Goal: Task Accomplishment & Management: Use online tool/utility

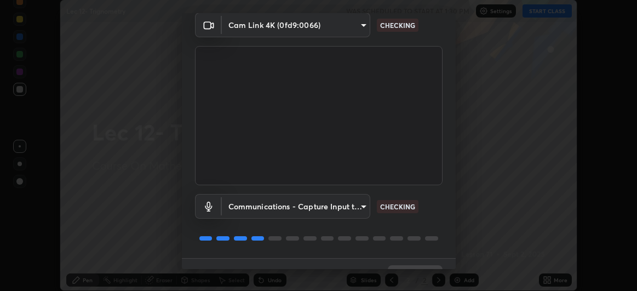
scroll to position [67, 0]
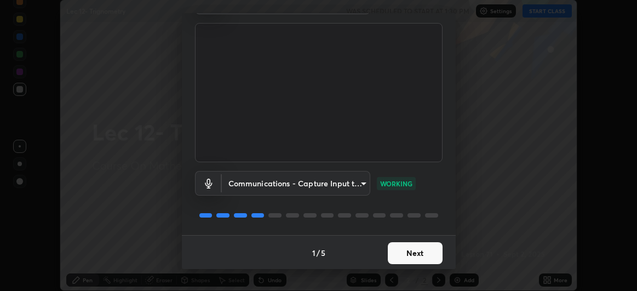
click at [412, 260] on button "Next" at bounding box center [415, 253] width 55 height 22
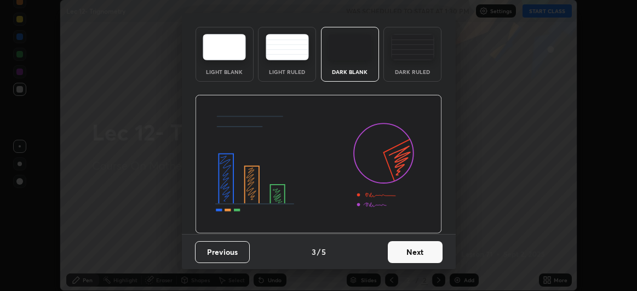
click at [411, 234] on img at bounding box center [318, 164] width 247 height 139
click at [410, 234] on img at bounding box center [318, 164] width 247 height 139
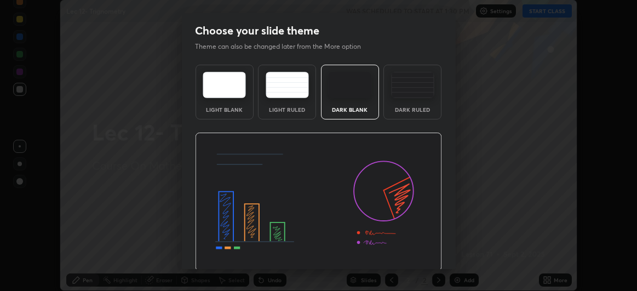
click at [409, 252] on img at bounding box center [318, 202] width 247 height 139
click at [409, 251] on img at bounding box center [318, 202] width 247 height 139
click at [409, 253] on img at bounding box center [318, 202] width 247 height 139
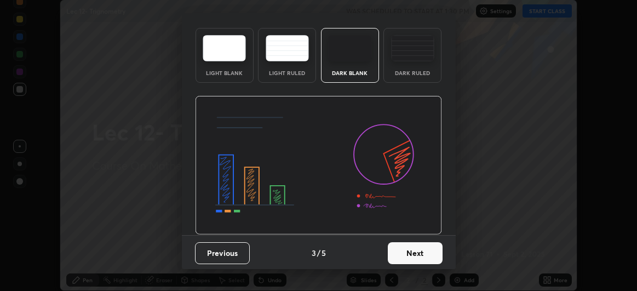
click at [412, 260] on button "Next" at bounding box center [415, 253] width 55 height 22
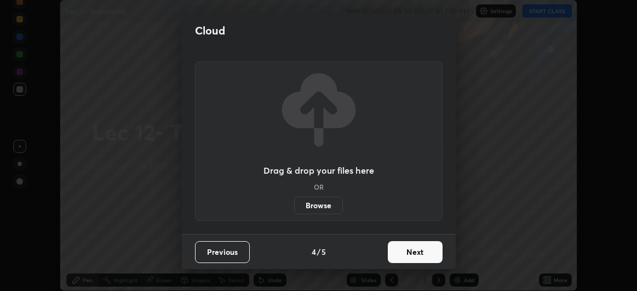
scroll to position [0, 0]
click at [410, 260] on button "Next" at bounding box center [415, 252] width 55 height 22
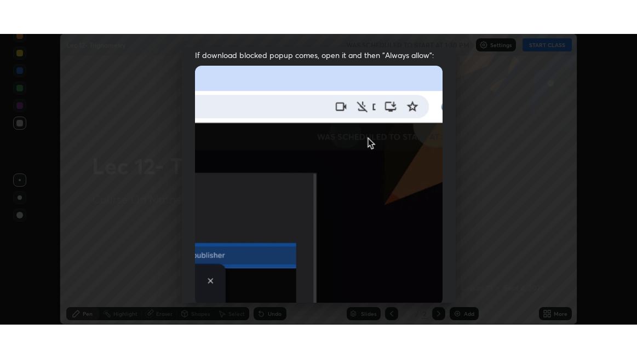
scroll to position [291, 0]
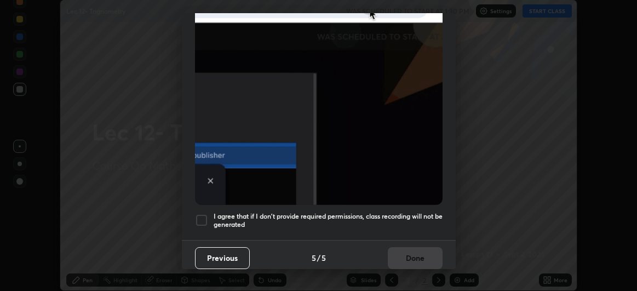
click at [398, 212] on h5 "I agree that if I don't provide required permissions, class recording will not …" at bounding box center [328, 220] width 229 height 17
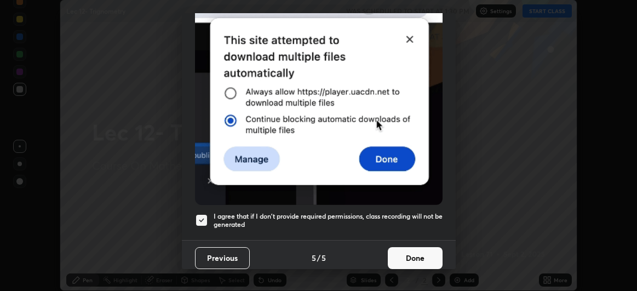
click at [402, 255] on button "Done" at bounding box center [415, 258] width 55 height 22
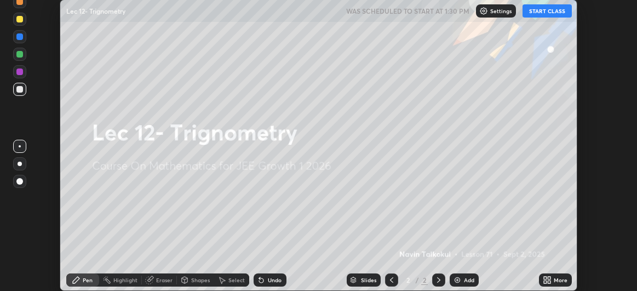
click at [551, 13] on button "START CLASS" at bounding box center [546, 10] width 49 height 13
click at [551, 277] on icon at bounding box center [547, 279] width 9 height 9
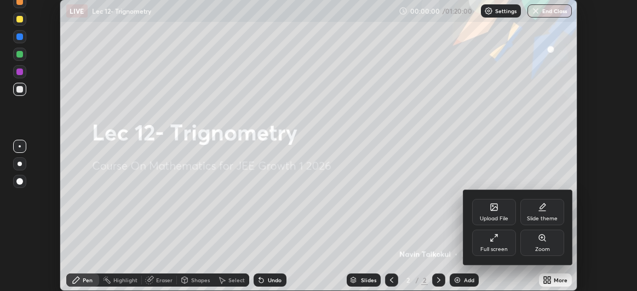
click at [502, 239] on div "Full screen" at bounding box center [494, 242] width 44 height 26
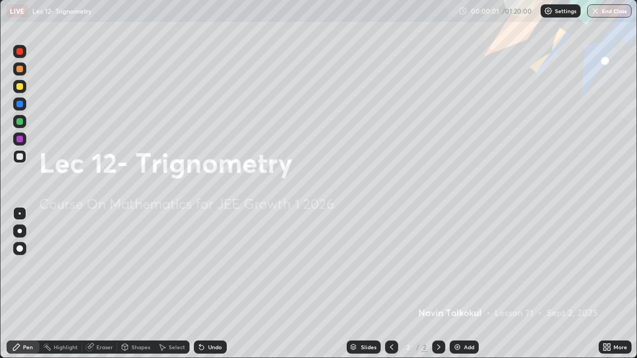
scroll to position [358, 637]
click at [471, 290] on div "Add" at bounding box center [469, 346] width 10 height 5
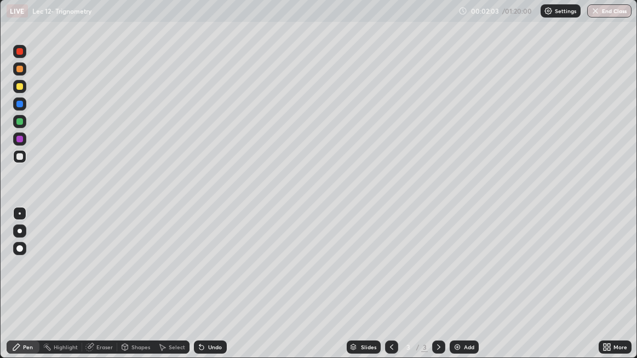
click at [560, 13] on p "Settings" at bounding box center [565, 10] width 21 height 5
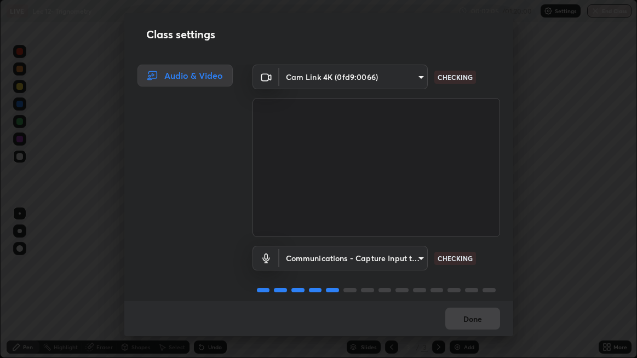
scroll to position [11, 0]
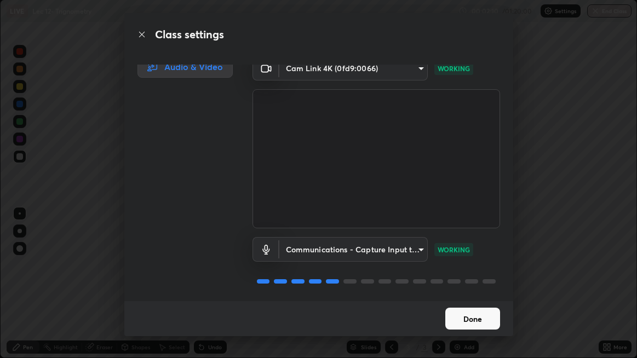
click at [476, 290] on button "Done" at bounding box center [472, 319] width 55 height 22
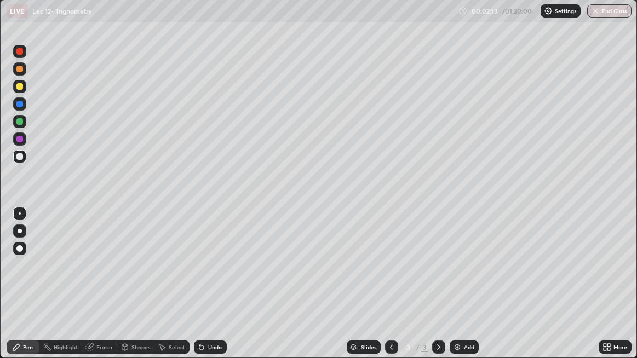
click at [462, 14] on div "00:02:13 / 01:20:00 Settings End Class" at bounding box center [544, 10] width 173 height 13
click at [465, 10] on div "00:02:14 / 01:20:00 Settings End Class" at bounding box center [544, 10] width 173 height 13
click at [551, 12] on img at bounding box center [548, 11] width 9 height 9
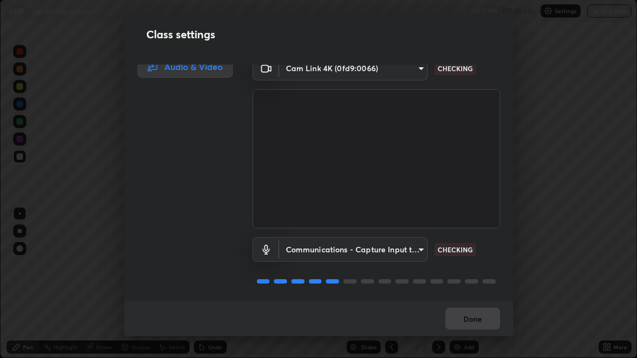
click at [408, 250] on body "Erase all LIVE Lec 12- Trignometry 00:02:18 / 01:20:00 Settings End Class Setti…" at bounding box center [318, 179] width 637 height 358
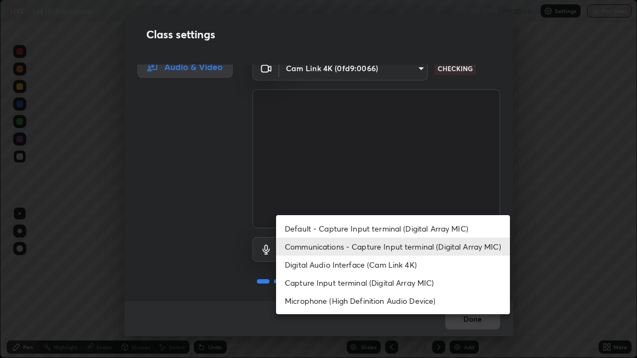
click at [389, 227] on li "Default - Capture Input terminal (Digital Array MIC)" at bounding box center [393, 229] width 234 height 18
type input "default"
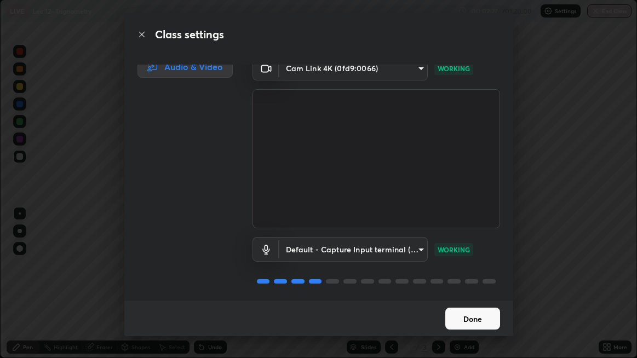
click at [481, 290] on button "Done" at bounding box center [472, 319] width 55 height 22
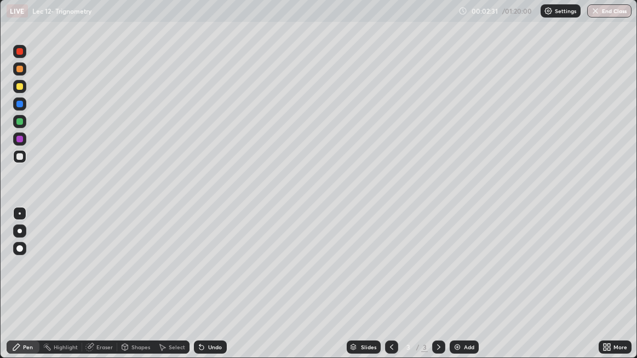
click at [562, 11] on p "Settings" at bounding box center [565, 10] width 21 height 5
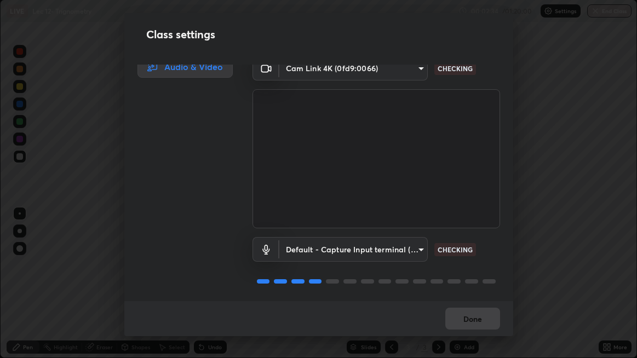
scroll to position [0, 0]
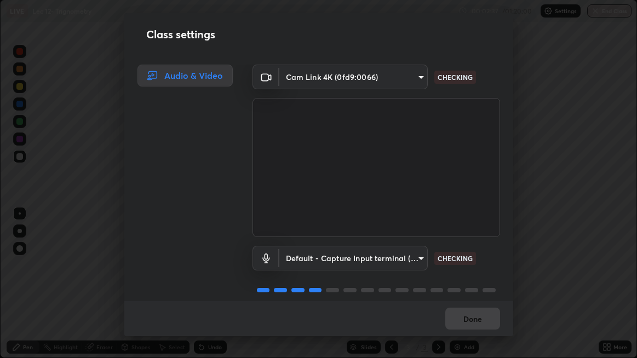
click at [412, 258] on body "Erase all LIVE Lec 12- Trignometry 00:02:37 / 01:20:00 Settings End Class Setti…" at bounding box center [318, 179] width 637 height 358
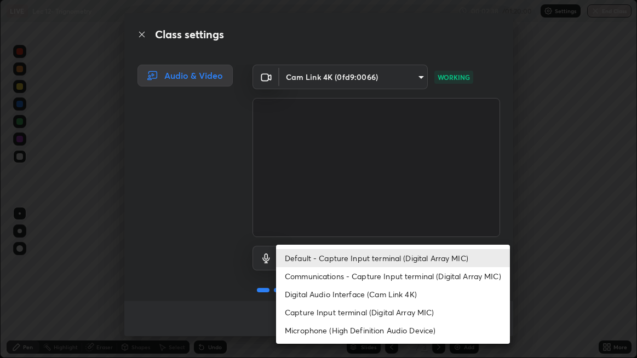
click at [380, 290] on li "Capture Input terminal (Digital Array MIC)" at bounding box center [393, 312] width 234 height 18
type input "ece8f8853de555797037c7b4c2fce5a63926e0fd70ab2893a4a5e1b323af3a7d"
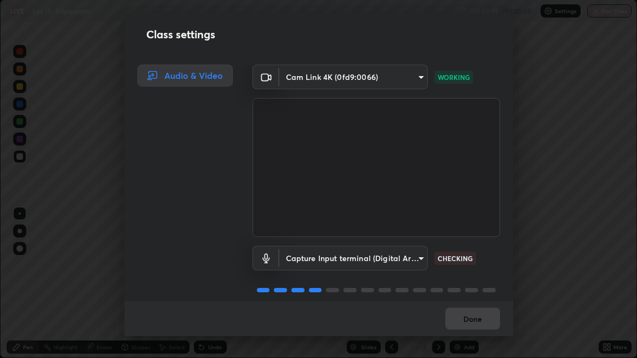
click at [467, 290] on div "Done" at bounding box center [318, 318] width 389 height 35
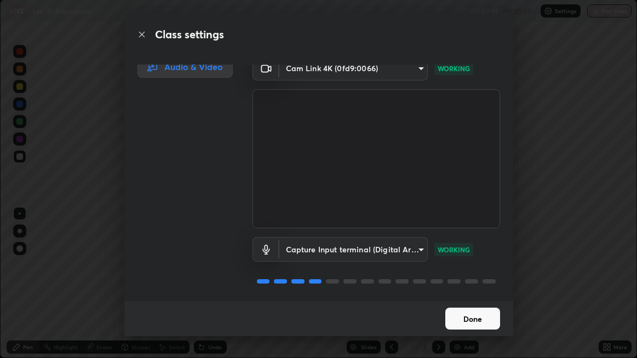
click at [481, 290] on button "Done" at bounding box center [472, 319] width 55 height 22
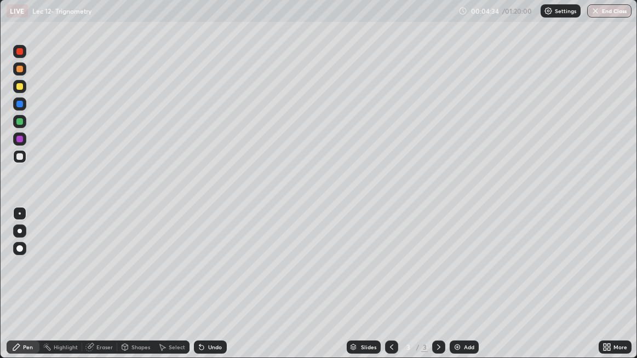
click at [467, 290] on div "Add" at bounding box center [469, 346] width 10 height 5
click at [213, 290] on div "Undo" at bounding box center [210, 347] width 33 height 13
click at [214, 290] on div "Undo" at bounding box center [210, 347] width 33 height 13
click at [216, 290] on div "Undo" at bounding box center [215, 346] width 14 height 5
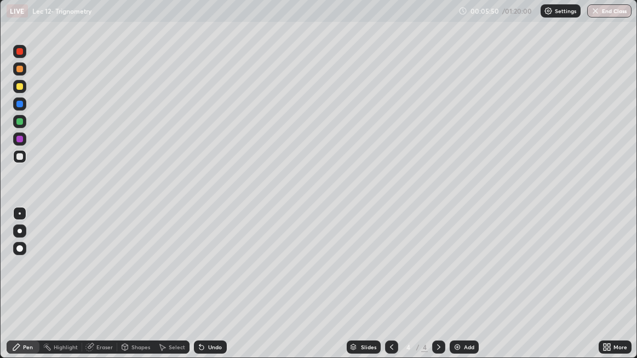
click at [217, 290] on div "Undo" at bounding box center [215, 346] width 14 height 5
click at [215, 290] on div "Undo" at bounding box center [215, 346] width 14 height 5
click at [214, 290] on div "Undo" at bounding box center [215, 346] width 14 height 5
click at [212, 290] on div "Undo" at bounding box center [215, 346] width 14 height 5
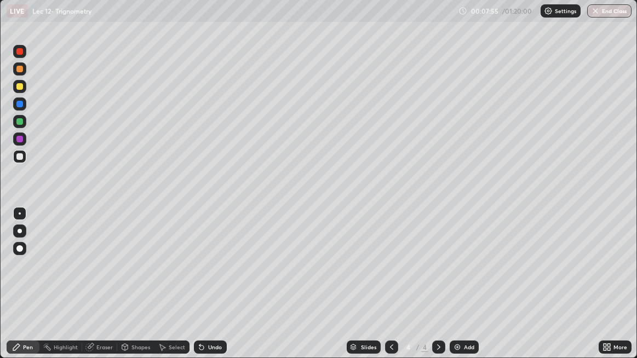
click at [217, 290] on div "Undo" at bounding box center [210, 347] width 33 height 13
click at [218, 290] on div "Undo" at bounding box center [207, 347] width 37 height 22
click at [218, 290] on div "Undo" at bounding box center [210, 347] width 33 height 13
click at [467, 290] on div "Add" at bounding box center [469, 346] width 10 height 5
click at [216, 290] on div "Undo" at bounding box center [215, 346] width 14 height 5
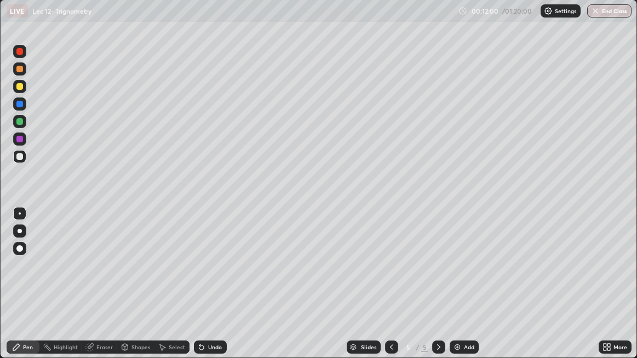
click at [216, 290] on div "Undo" at bounding box center [215, 346] width 14 height 5
click at [217, 290] on div "Undo" at bounding box center [210, 347] width 33 height 13
click at [218, 290] on div "Undo" at bounding box center [215, 346] width 14 height 5
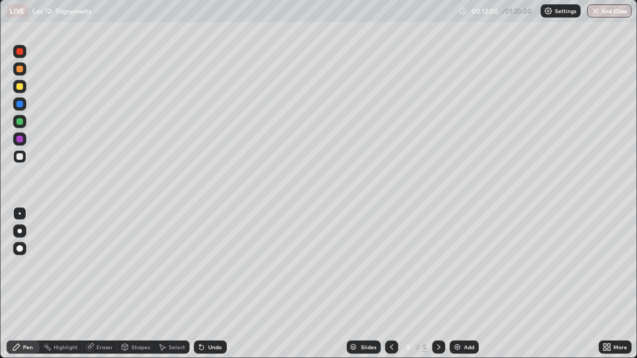
click at [219, 290] on div "Undo" at bounding box center [215, 346] width 14 height 5
click at [216, 290] on div "Undo" at bounding box center [215, 346] width 14 height 5
click at [215, 290] on div "Undo" at bounding box center [215, 346] width 14 height 5
click at [214, 290] on div "Undo" at bounding box center [215, 346] width 14 height 5
click at [211, 290] on div "Undo" at bounding box center [210, 347] width 33 height 13
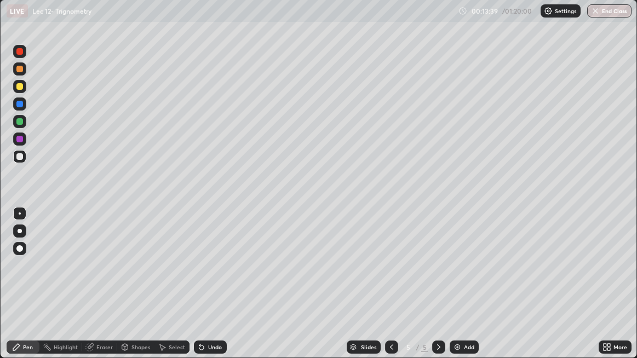
click at [392, 290] on icon at bounding box center [391, 347] width 9 height 9
click at [392, 290] on icon at bounding box center [391, 346] width 3 height 5
click at [432, 290] on div at bounding box center [438, 347] width 13 height 13
click at [437, 290] on icon at bounding box center [438, 346] width 3 height 5
click at [213, 290] on div "Undo" at bounding box center [215, 346] width 14 height 5
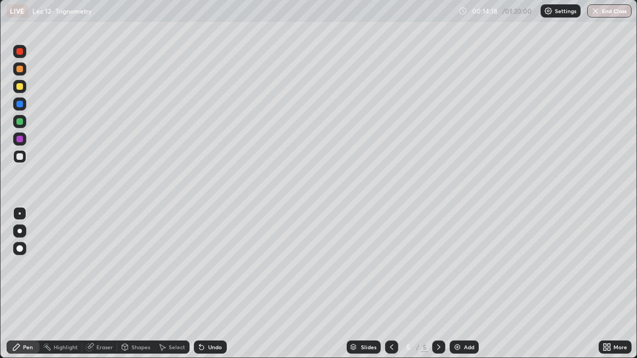
click at [211, 290] on div "Undo" at bounding box center [215, 346] width 14 height 5
click at [209, 290] on div "Undo" at bounding box center [215, 346] width 14 height 5
click at [209, 290] on div "Undo" at bounding box center [210, 347] width 33 height 13
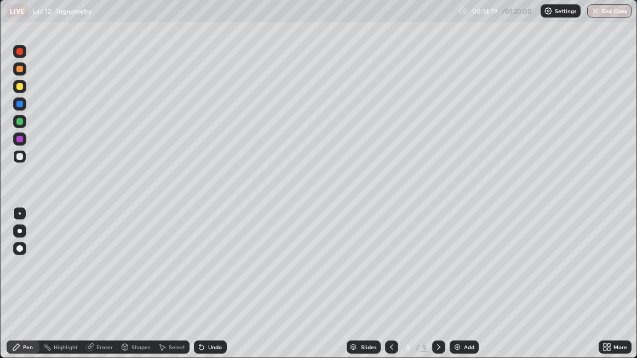
click at [211, 290] on div "Undo" at bounding box center [210, 347] width 33 height 13
click at [212, 290] on div "Undo" at bounding box center [210, 347] width 33 height 13
click at [174, 290] on div "Select" at bounding box center [177, 346] width 16 height 5
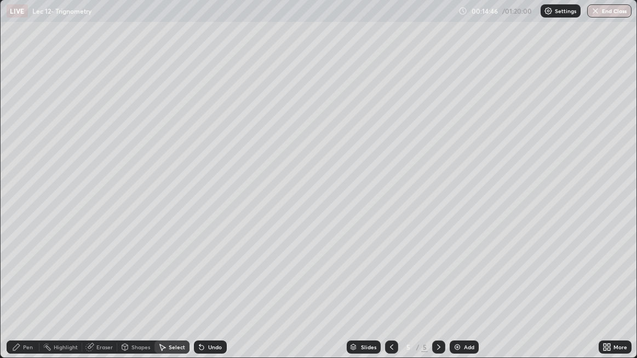
click at [107, 290] on div "Eraser" at bounding box center [104, 346] width 16 height 5
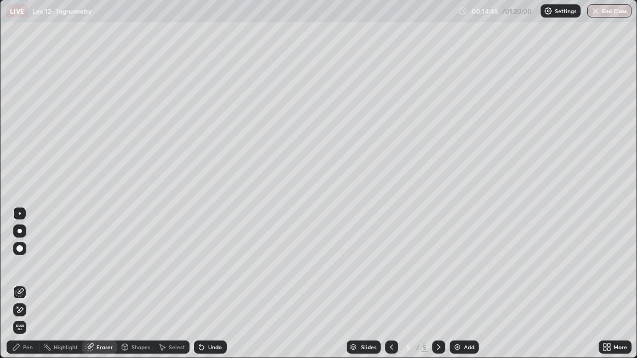
click at [34, 290] on div "Pen" at bounding box center [23, 347] width 33 height 13
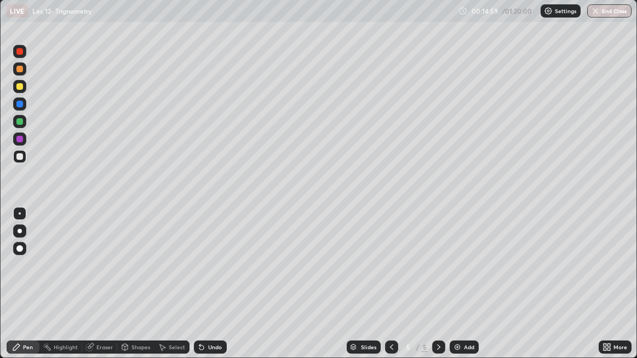
click at [176, 290] on div "Select" at bounding box center [177, 346] width 16 height 5
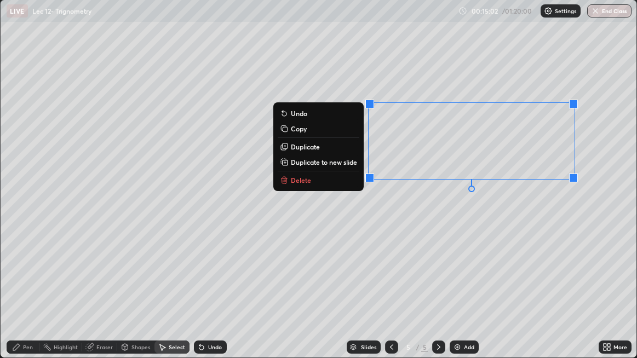
click at [342, 183] on button "Delete" at bounding box center [319, 180] width 82 height 13
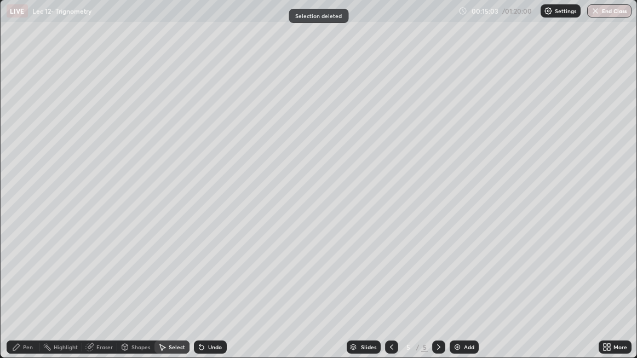
click at [34, 290] on div "Pen" at bounding box center [23, 347] width 33 height 13
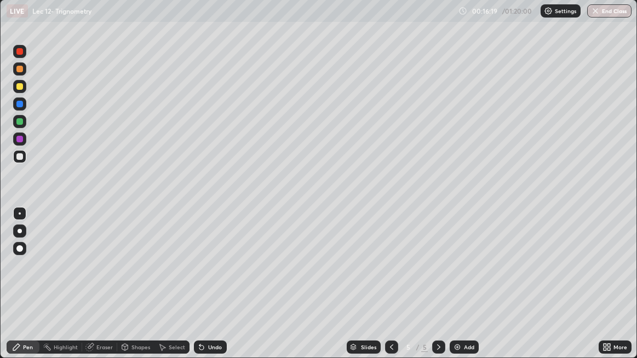
click at [393, 290] on icon at bounding box center [391, 347] width 9 height 9
click at [438, 290] on icon at bounding box center [438, 347] width 9 height 9
click at [390, 290] on div at bounding box center [391, 347] width 13 height 13
click at [392, 290] on icon at bounding box center [391, 347] width 9 height 9
click at [439, 290] on icon at bounding box center [438, 347] width 9 height 9
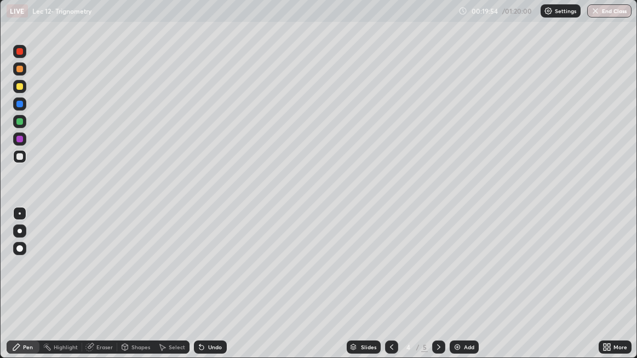
click at [438, 290] on icon at bounding box center [438, 347] width 9 height 9
click at [459, 290] on div "Add" at bounding box center [464, 347] width 29 height 13
click at [214, 290] on div "Undo" at bounding box center [210, 347] width 33 height 13
click at [211, 290] on div "Undo" at bounding box center [215, 346] width 14 height 5
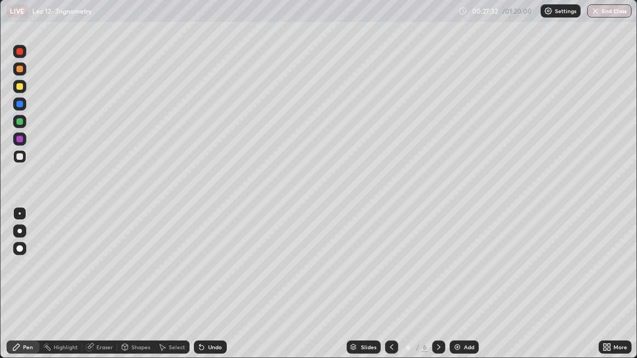
click at [211, 290] on div "Undo" at bounding box center [215, 346] width 14 height 5
click at [461, 290] on div "Add" at bounding box center [464, 347] width 29 height 13
click at [392, 290] on icon at bounding box center [391, 347] width 9 height 9
click at [438, 290] on icon at bounding box center [438, 347] width 9 height 9
click at [390, 290] on icon at bounding box center [391, 346] width 3 height 5
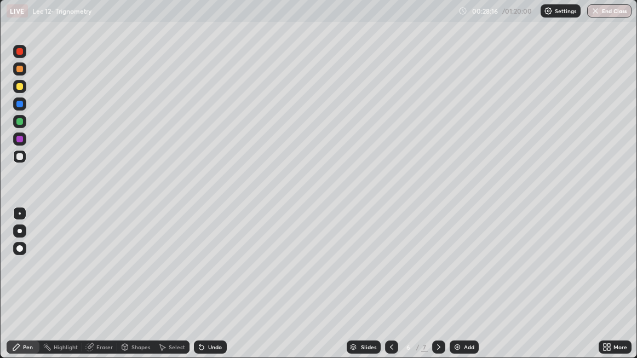
click at [438, 290] on icon at bounding box center [438, 347] width 9 height 9
click at [215, 290] on div "Undo" at bounding box center [210, 347] width 33 height 13
click at [214, 290] on div "Undo" at bounding box center [207, 347] width 37 height 22
click at [213, 290] on div "Undo" at bounding box center [210, 347] width 33 height 13
click at [214, 290] on div "Undo" at bounding box center [210, 347] width 33 height 13
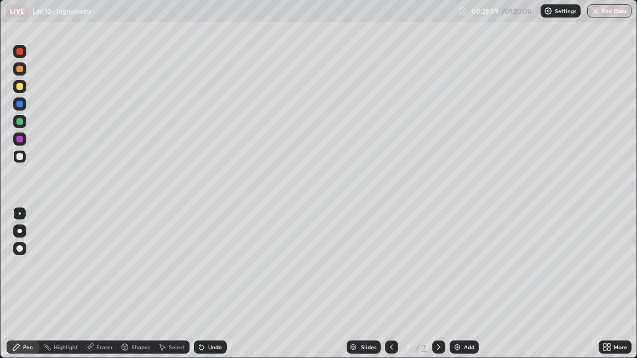
click at [215, 290] on div "Undo" at bounding box center [210, 347] width 33 height 13
click at [214, 290] on div "Undo" at bounding box center [215, 346] width 14 height 5
click at [213, 290] on div "Undo" at bounding box center [215, 346] width 14 height 5
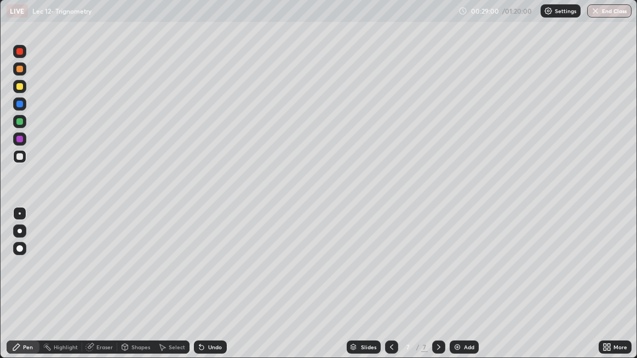
click at [214, 290] on div "Undo" at bounding box center [215, 346] width 14 height 5
click at [390, 290] on icon at bounding box center [391, 347] width 9 height 9
click at [436, 290] on icon at bounding box center [438, 347] width 9 height 9
click at [0, 250] on div "Setting up your live class" at bounding box center [318, 178] width 637 height 359
click at [0, 251] on div "Setting up your live class" at bounding box center [318, 178] width 637 height 359
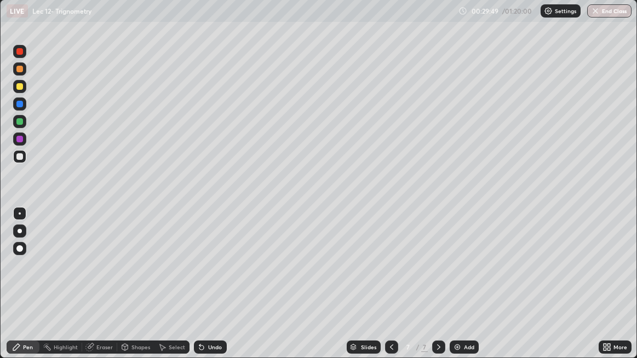
click at [386, 290] on div at bounding box center [391, 347] width 13 height 13
click at [434, 290] on icon at bounding box center [438, 347] width 9 height 9
click at [216, 290] on div "Undo" at bounding box center [215, 346] width 14 height 5
click at [217, 290] on div "Undo" at bounding box center [215, 346] width 14 height 5
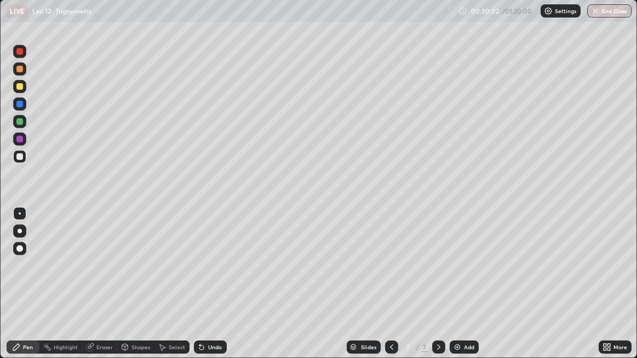
click at [216, 290] on div "Undo" at bounding box center [215, 346] width 14 height 5
click at [215, 290] on div "Undo" at bounding box center [215, 346] width 14 height 5
click at [214, 290] on div "Undo" at bounding box center [210, 347] width 33 height 13
click at [213, 290] on div "Undo" at bounding box center [210, 347] width 33 height 13
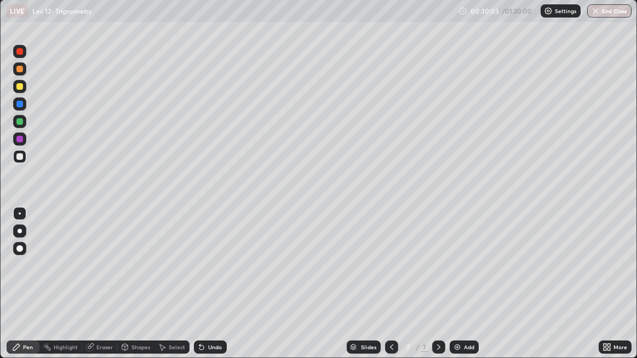
click at [212, 290] on div "Undo" at bounding box center [210, 347] width 33 height 13
click at [211, 290] on div "Undo" at bounding box center [210, 347] width 33 height 13
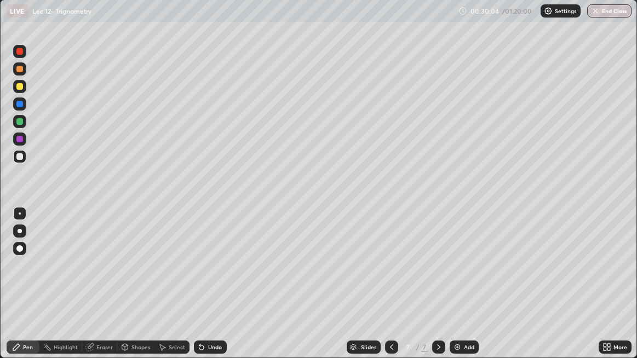
click at [210, 290] on div "Undo" at bounding box center [210, 347] width 33 height 13
click at [208, 290] on div "Undo" at bounding box center [210, 347] width 33 height 13
click at [207, 290] on div "Undo" at bounding box center [210, 347] width 33 height 13
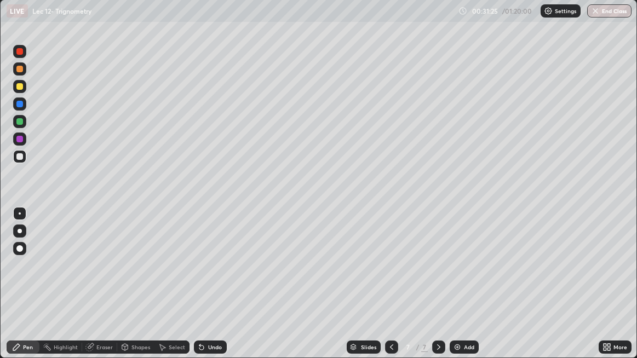
click at [391, 290] on icon at bounding box center [391, 346] width 3 height 5
click at [96, 290] on div "Eraser" at bounding box center [104, 346] width 16 height 5
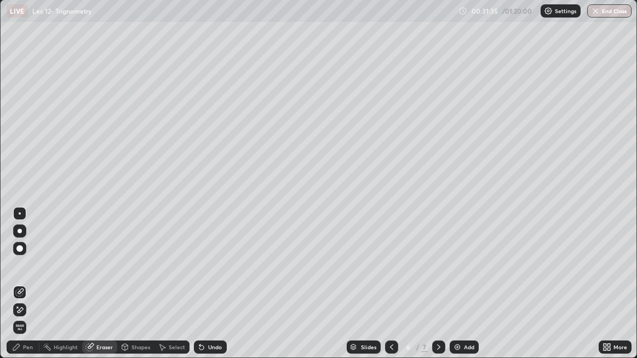
click at [32, 290] on div "Pen" at bounding box center [28, 346] width 10 height 5
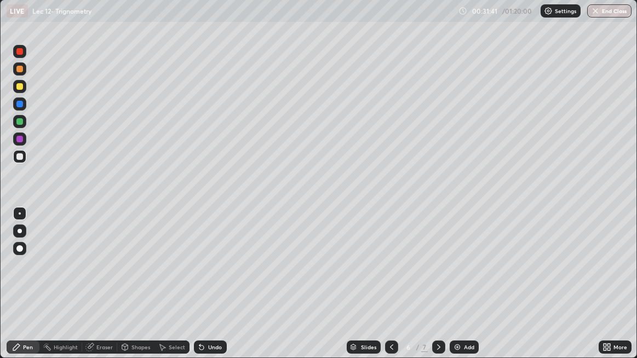
click at [436, 290] on icon at bounding box center [438, 347] width 9 height 9
click at [385, 290] on div at bounding box center [391, 347] width 13 height 13
click at [438, 290] on icon at bounding box center [438, 347] width 9 height 9
click at [387, 290] on icon at bounding box center [391, 347] width 9 height 9
click at [435, 290] on icon at bounding box center [438, 347] width 9 height 9
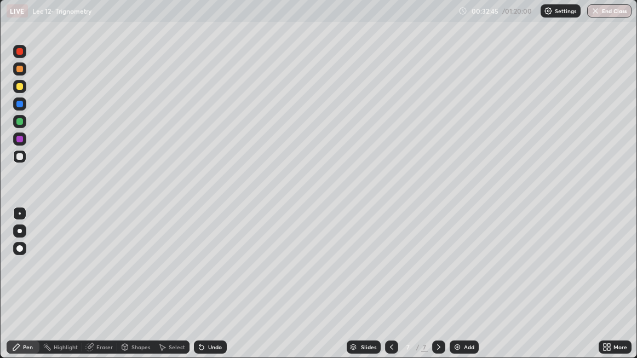
click at [390, 290] on icon at bounding box center [391, 347] width 9 height 9
click at [440, 290] on div at bounding box center [438, 347] width 13 height 22
click at [213, 290] on div "Undo" at bounding box center [215, 346] width 14 height 5
click at [212, 290] on div "Undo" at bounding box center [215, 346] width 14 height 5
click at [210, 290] on div "Undo" at bounding box center [215, 346] width 14 height 5
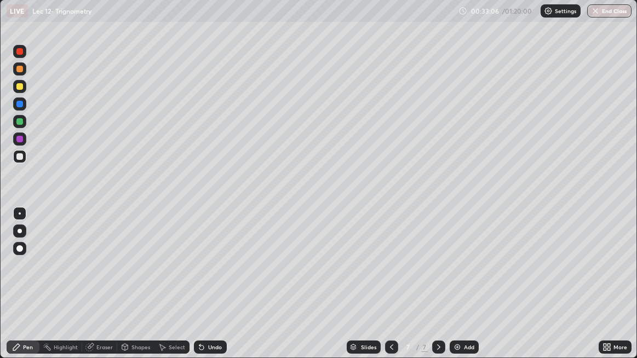
click at [390, 290] on icon at bounding box center [391, 347] width 9 height 9
click at [435, 290] on icon at bounding box center [438, 347] width 9 height 9
click at [387, 290] on icon at bounding box center [391, 347] width 9 height 9
click at [438, 290] on icon at bounding box center [438, 346] width 3 height 5
click at [105, 290] on div "Eraser" at bounding box center [104, 346] width 16 height 5
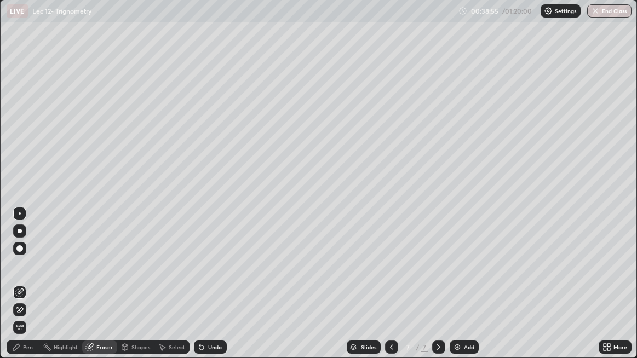
click at [29, 290] on div "Pen" at bounding box center [28, 346] width 10 height 5
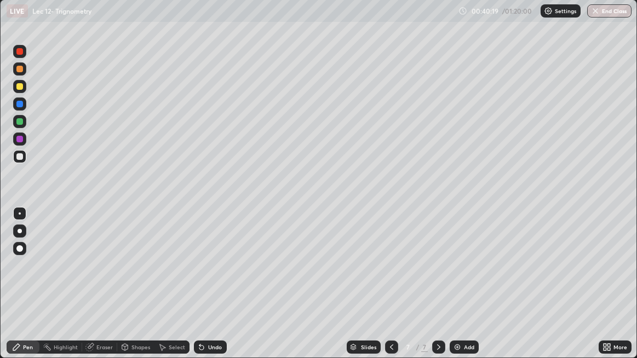
click at [460, 290] on img at bounding box center [457, 347] width 9 height 9
click at [469, 290] on div "Add" at bounding box center [469, 346] width 10 height 5
click at [386, 290] on div at bounding box center [391, 347] width 13 height 13
click at [438, 290] on icon at bounding box center [438, 347] width 9 height 9
click at [392, 290] on icon at bounding box center [391, 347] width 9 height 9
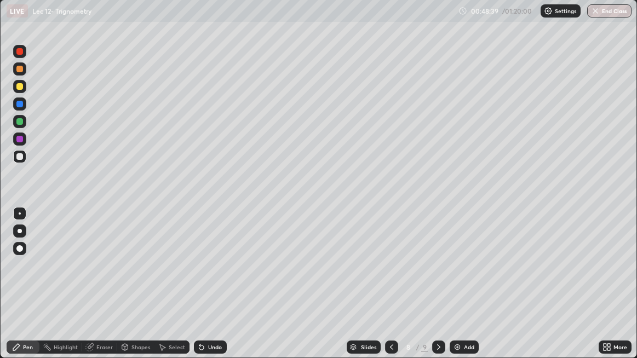
click at [438, 290] on icon at bounding box center [438, 347] width 9 height 9
click at [392, 290] on icon at bounding box center [391, 347] width 9 height 9
click at [438, 290] on icon at bounding box center [438, 347] width 9 height 9
click at [452, 290] on div "Add" at bounding box center [464, 347] width 29 height 13
click at [216, 290] on div "Undo" at bounding box center [215, 346] width 14 height 5
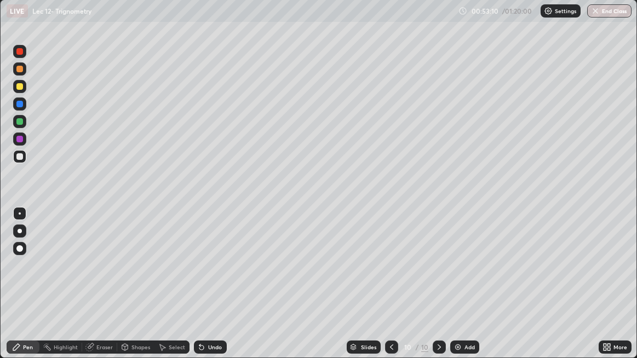
click at [218, 290] on div "Undo" at bounding box center [215, 346] width 14 height 5
click at [104, 290] on div "Eraser" at bounding box center [99, 347] width 35 height 13
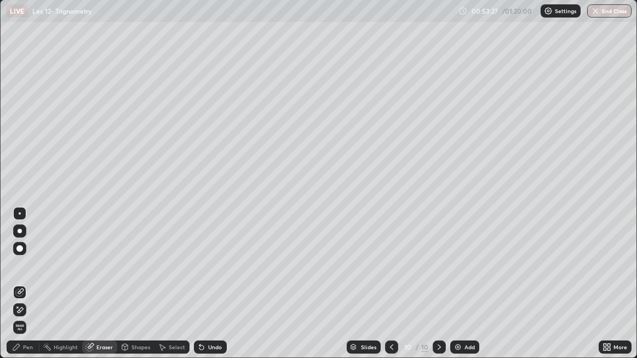
click at [28, 290] on div "Pen" at bounding box center [28, 346] width 10 height 5
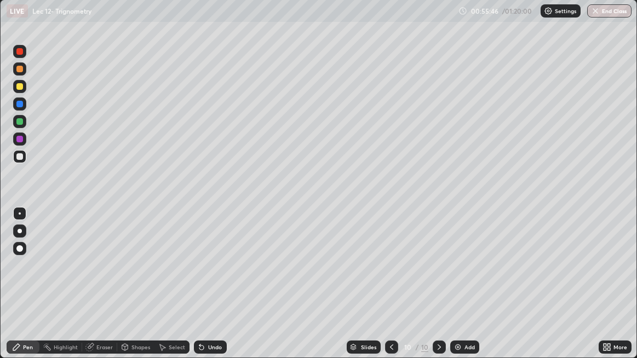
click at [465, 290] on div "Add" at bounding box center [469, 346] width 10 height 5
click at [390, 290] on icon at bounding box center [391, 347] width 9 height 9
click at [436, 290] on div at bounding box center [438, 347] width 13 height 13
click at [390, 290] on icon at bounding box center [391, 347] width 9 height 9
click at [432, 290] on div at bounding box center [438, 347] width 13 height 13
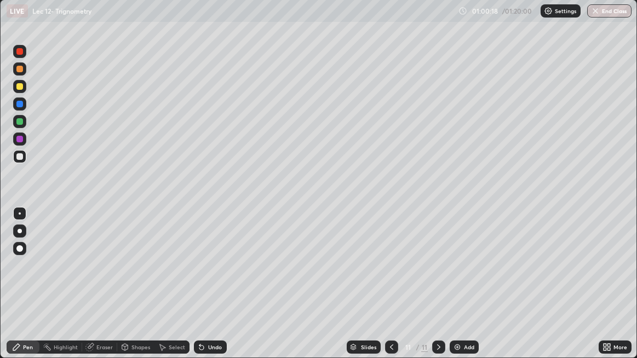
click at [387, 290] on icon at bounding box center [391, 347] width 9 height 9
click at [438, 290] on icon at bounding box center [438, 347] width 9 height 9
click at [392, 290] on icon at bounding box center [391, 347] width 9 height 9
click at [438, 290] on icon at bounding box center [438, 347] width 9 height 9
click at [461, 290] on img at bounding box center [457, 347] width 9 height 9
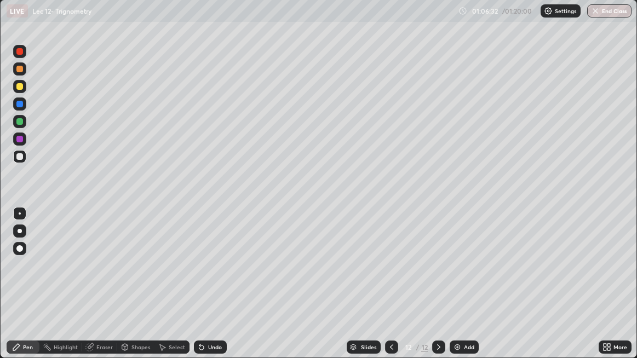
click at [390, 290] on icon at bounding box center [391, 347] width 9 height 9
click at [462, 290] on div "Add" at bounding box center [464, 347] width 29 height 13
click at [210, 290] on div "Undo" at bounding box center [215, 346] width 14 height 5
click at [206, 290] on div "Undo" at bounding box center [210, 347] width 33 height 13
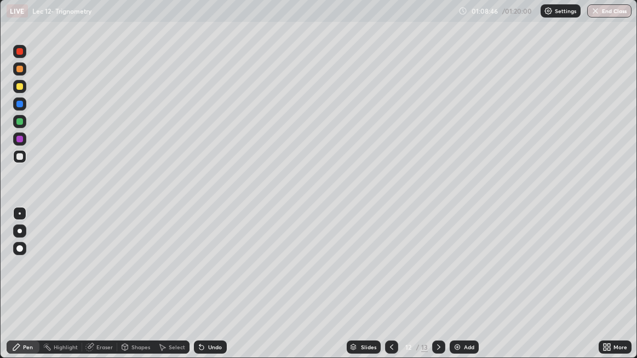
click at [204, 290] on icon at bounding box center [201, 347] width 9 height 9
click at [202, 290] on icon at bounding box center [201, 348] width 4 height 4
click at [199, 290] on icon at bounding box center [199, 344] width 1 height 1
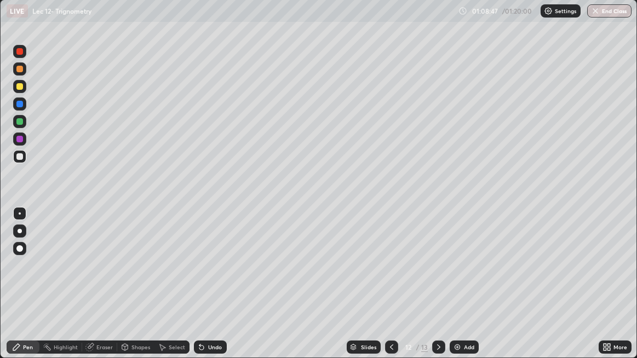
click at [199, 290] on icon at bounding box center [199, 344] width 1 height 1
click at [204, 290] on icon at bounding box center [201, 347] width 9 height 9
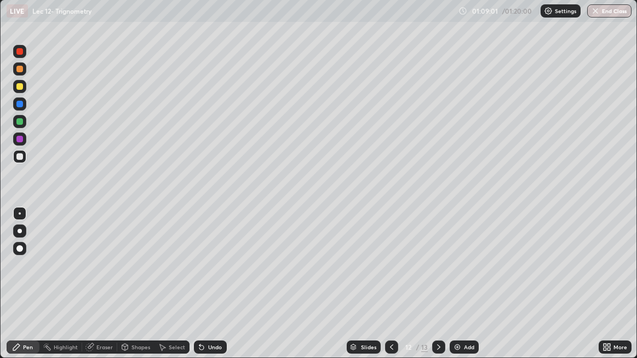
click at [205, 290] on div "Undo" at bounding box center [210, 347] width 33 height 13
click at [204, 290] on div "Undo" at bounding box center [210, 347] width 33 height 13
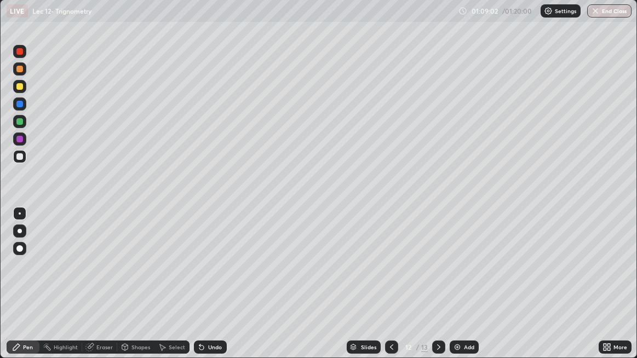
click at [206, 290] on div "Undo" at bounding box center [210, 347] width 33 height 13
click at [206, 290] on div "Undo" at bounding box center [207, 347] width 37 height 22
click at [603, 13] on button "End Class" at bounding box center [609, 10] width 44 height 13
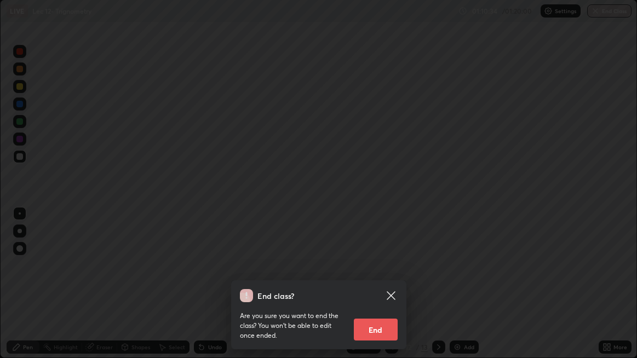
click at [387, 290] on button "End" at bounding box center [376, 330] width 44 height 22
